Goal: Information Seeking & Learning: Learn about a topic

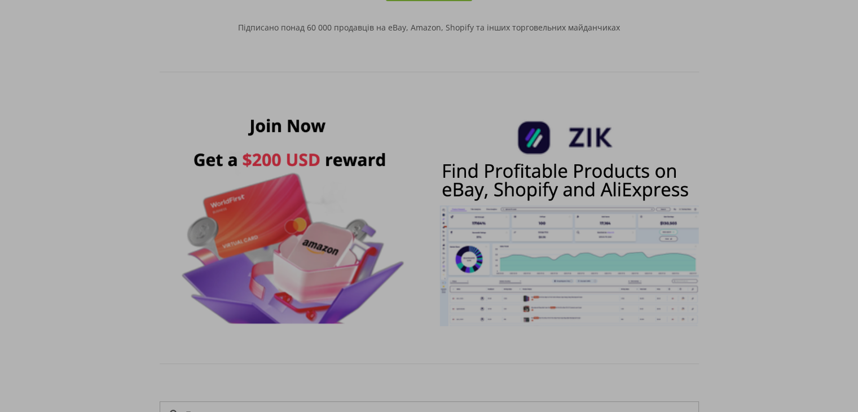
scroll to position [564, 0]
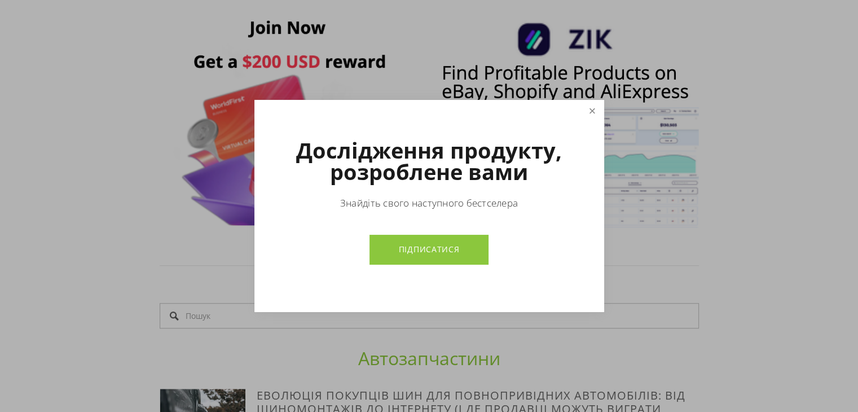
click at [595, 116] on link "Закрити" at bounding box center [592, 112] width 20 height 20
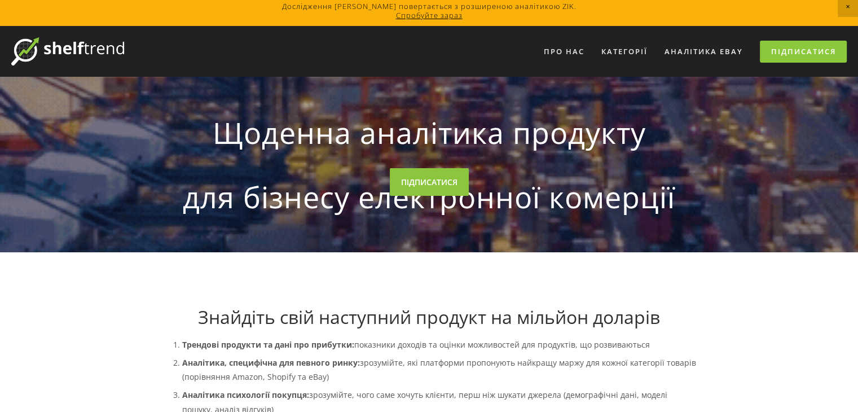
scroll to position [0, 0]
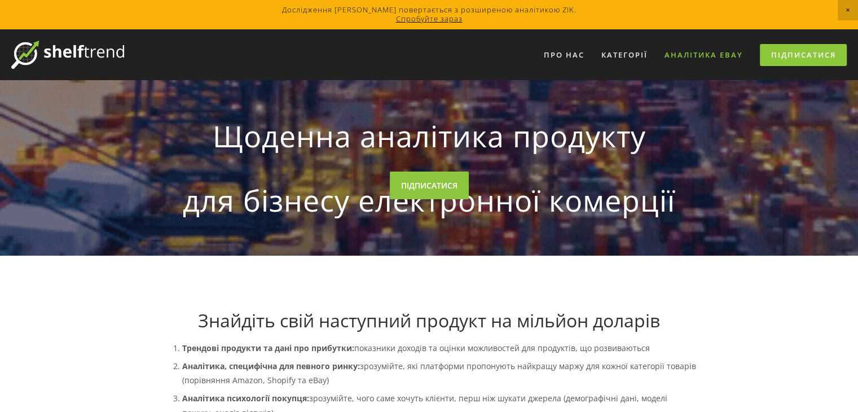
click at [686, 54] on font "Аналітика eBay" at bounding box center [704, 55] width 78 height 10
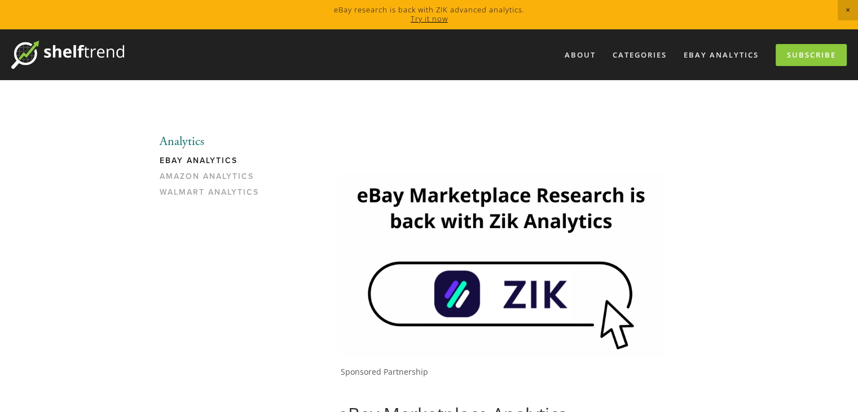
click at [186, 161] on link "eBay Analytics" at bounding box center [214, 164] width 108 height 16
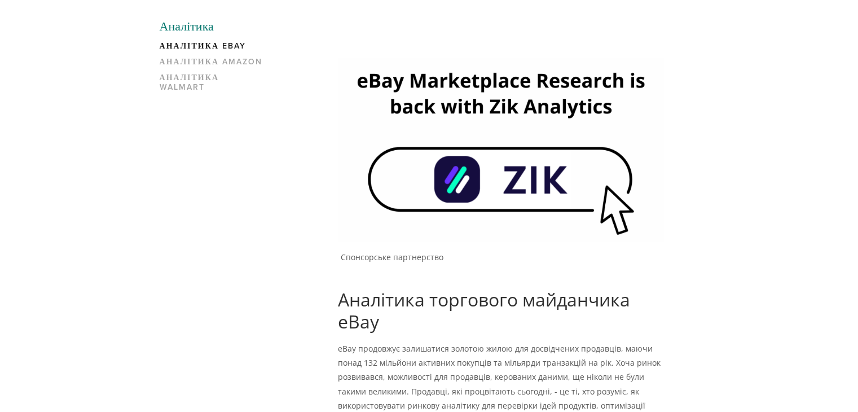
scroll to position [226, 0]
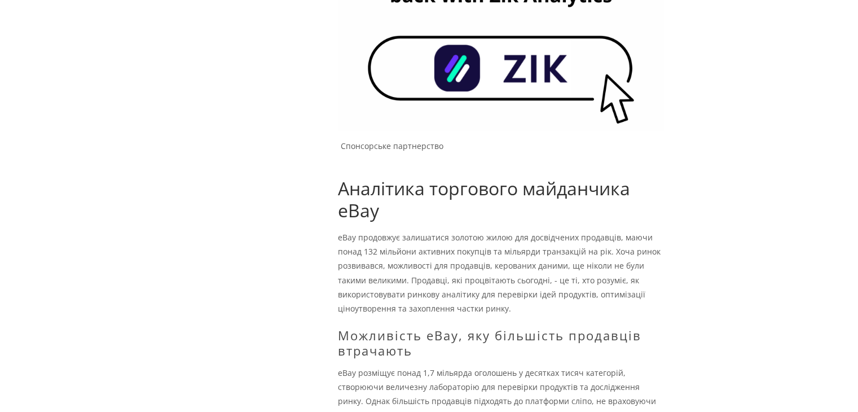
click at [551, 73] on img at bounding box center [501, 38] width 326 height 183
